Goal: Task Accomplishment & Management: Use online tool/utility

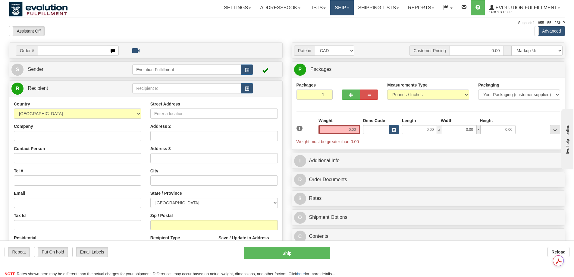
click at [347, 8] on span at bounding box center [348, 8] width 2 height 1
click at [330, 30] on span "OnHold / Order Queue" at bounding box center [326, 29] width 43 height 5
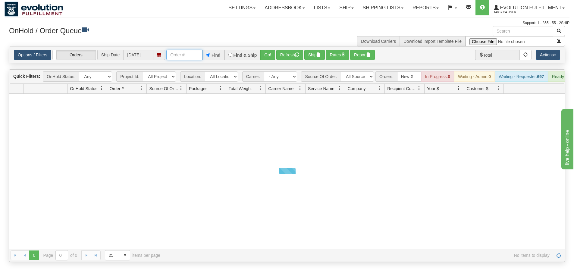
click at [179, 55] on input "text" at bounding box center [184, 55] width 36 height 10
paste input "17603681_BO01"
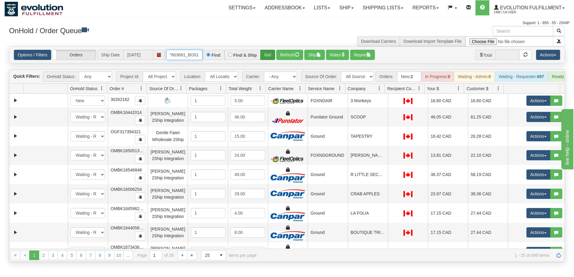
type input "17603681_BO01"
click at [267, 56] on button "Go!" at bounding box center [268, 55] width 15 height 10
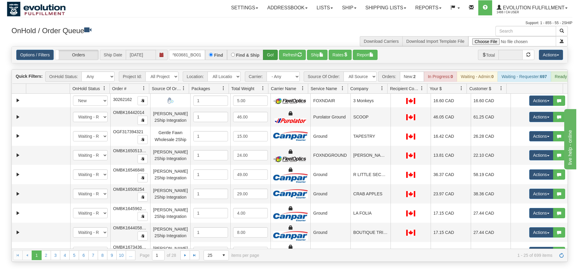
scroll to position [0, 0]
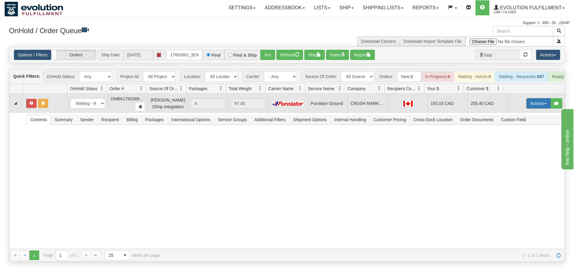
click at [537, 108] on button "Actions" at bounding box center [539, 103] width 24 height 10
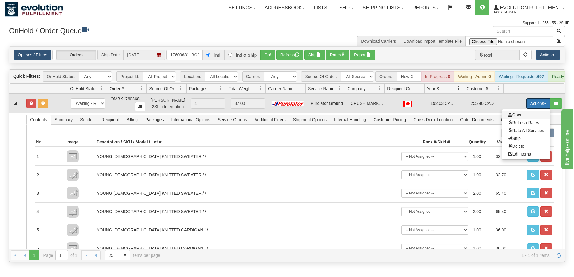
click at [509, 117] on span "Open" at bounding box center [515, 114] width 14 height 5
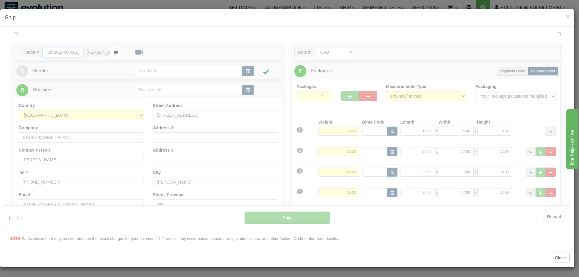
type input "260"
type input "09:08"
type input "16:00"
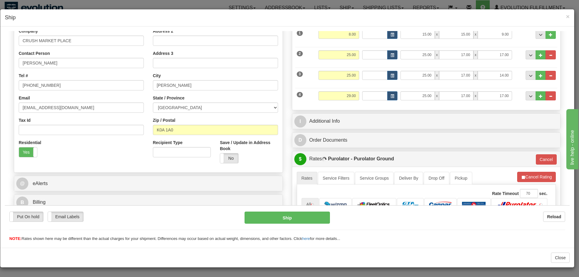
scroll to position [151, 0]
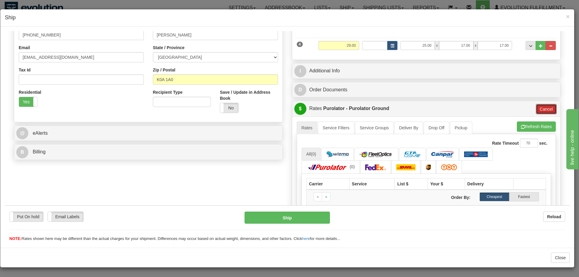
click at [542, 108] on button "Cancel" at bounding box center [546, 109] width 21 height 10
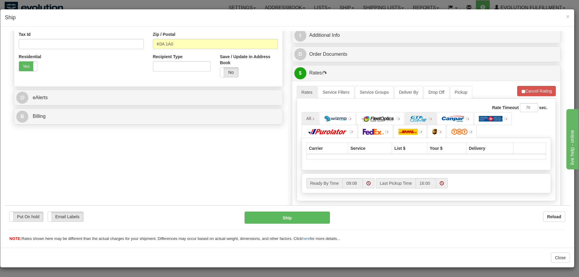
scroll to position [201, 0]
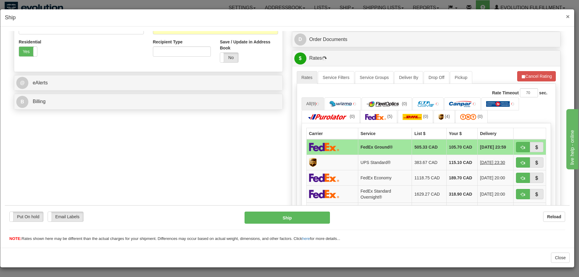
click at [569, 17] on span "×" at bounding box center [568, 16] width 4 height 7
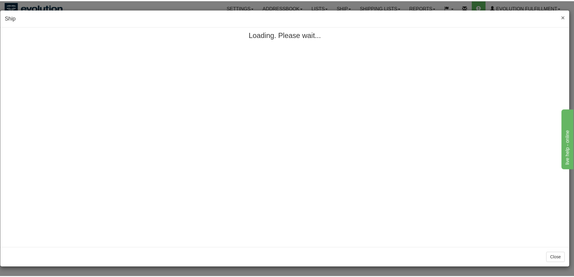
scroll to position [0, 0]
